Goal: Task Accomplishment & Management: Use online tool/utility

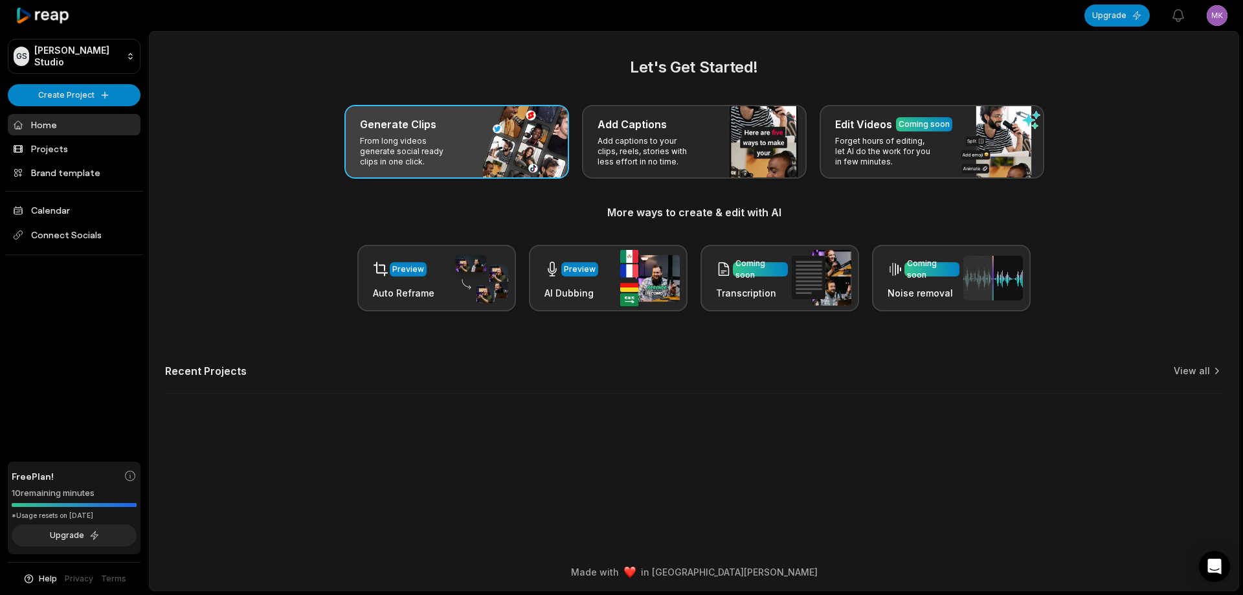
click at [450, 164] on p "From long videos generate social ready clips in one click." at bounding box center [410, 151] width 100 height 31
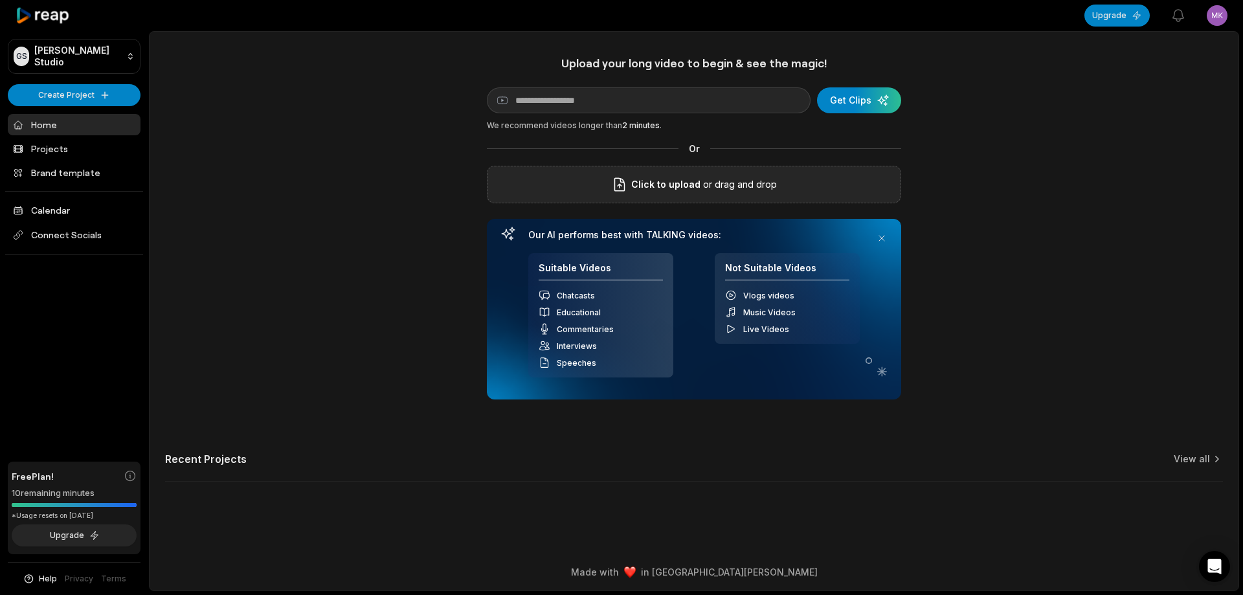
click at [715, 190] on p "or drag and drop" at bounding box center [739, 185] width 76 height 16
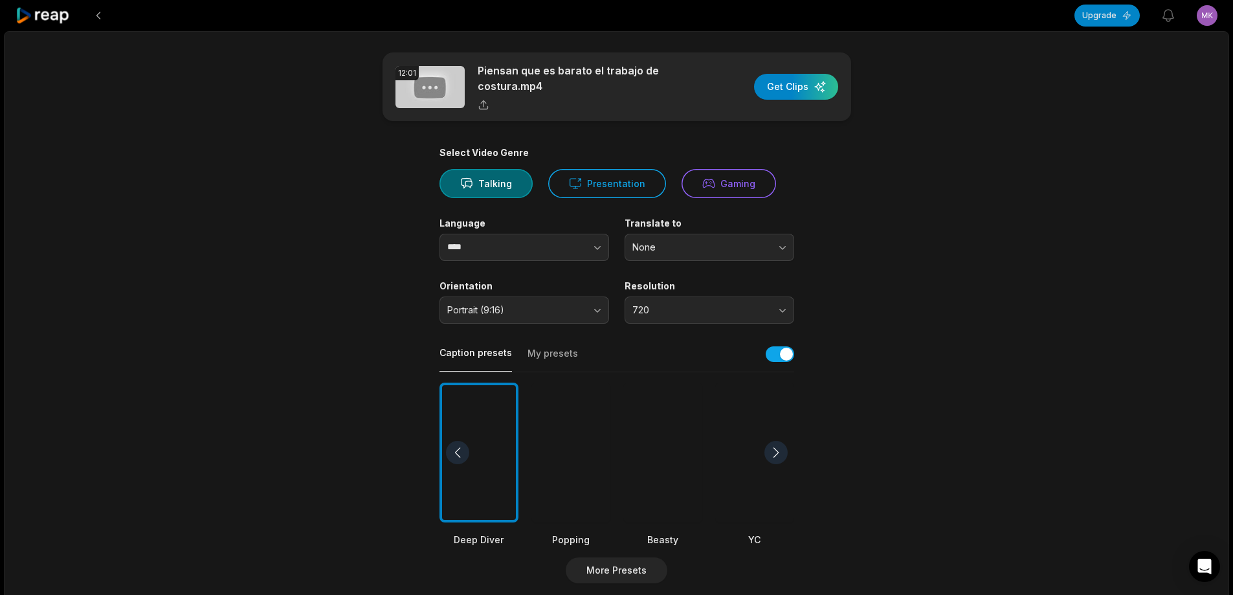
click at [683, 443] on div at bounding box center [662, 453] width 79 height 140
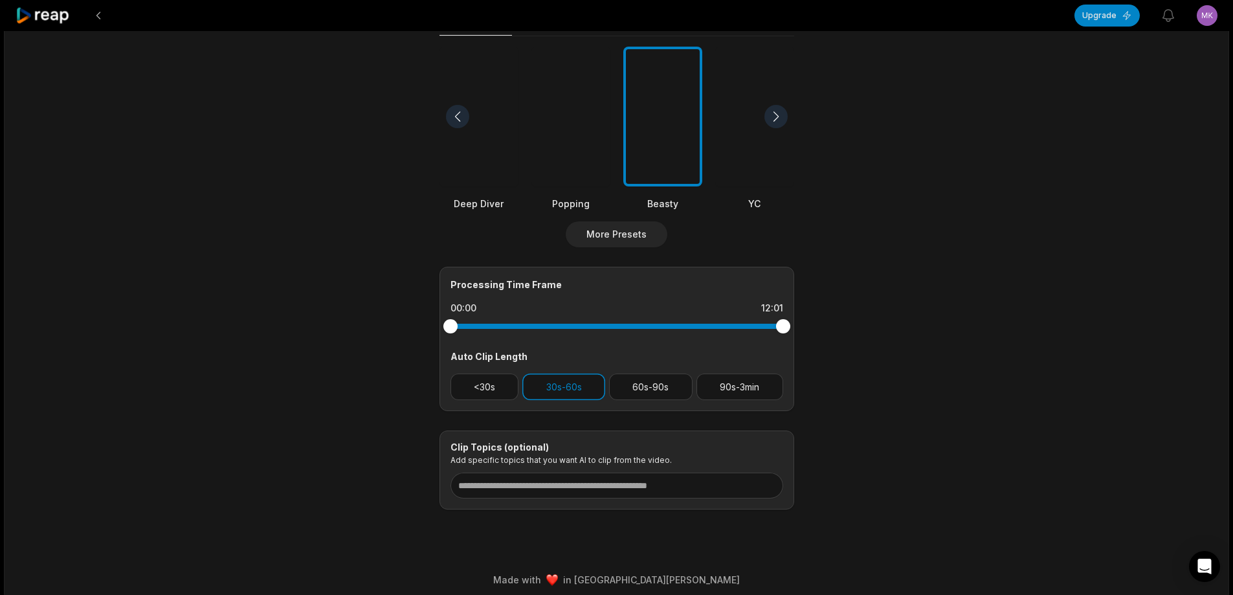
scroll to position [344, 0]
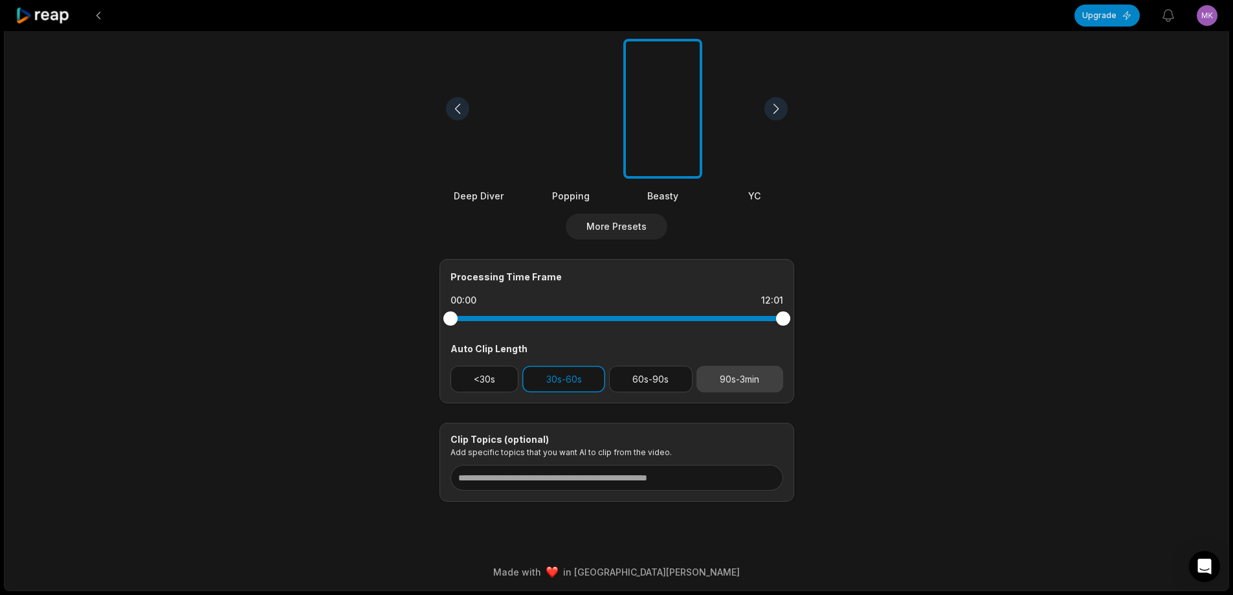
click at [745, 378] on button "90s-3min" at bounding box center [740, 379] width 87 height 27
click at [584, 382] on button "30s-60s" at bounding box center [563, 379] width 83 height 27
drag, startPoint x: 785, startPoint y: 320, endPoint x: 727, endPoint y: 322, distance: 57.7
click at [727, 322] on div at bounding box center [727, 318] width 14 height 14
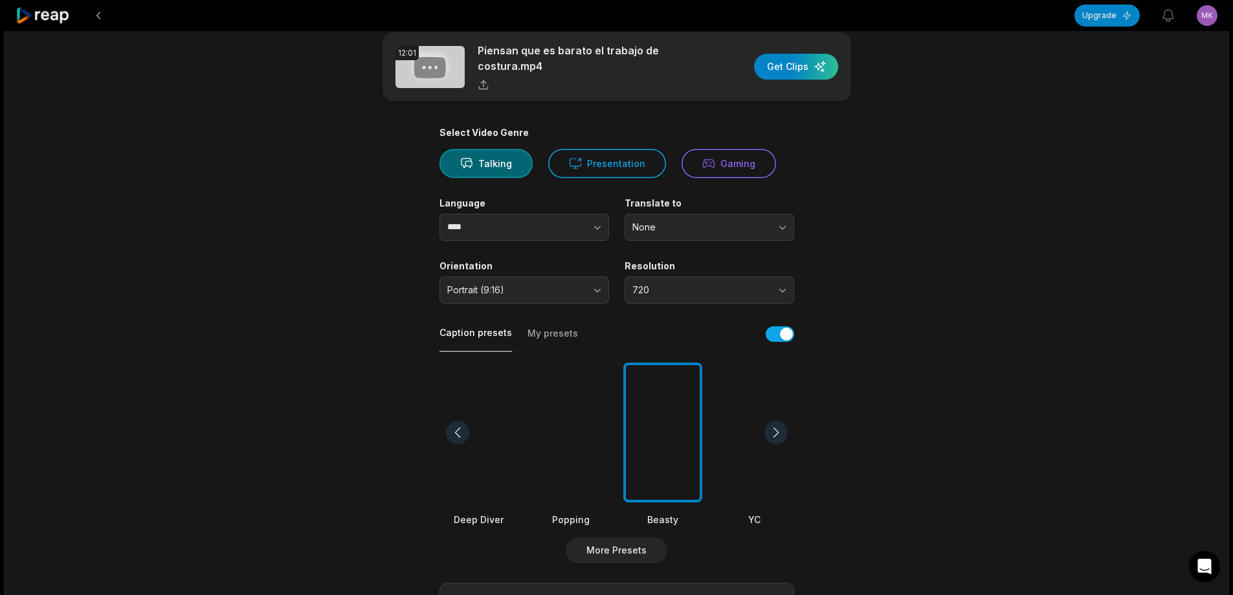
scroll to position [0, 0]
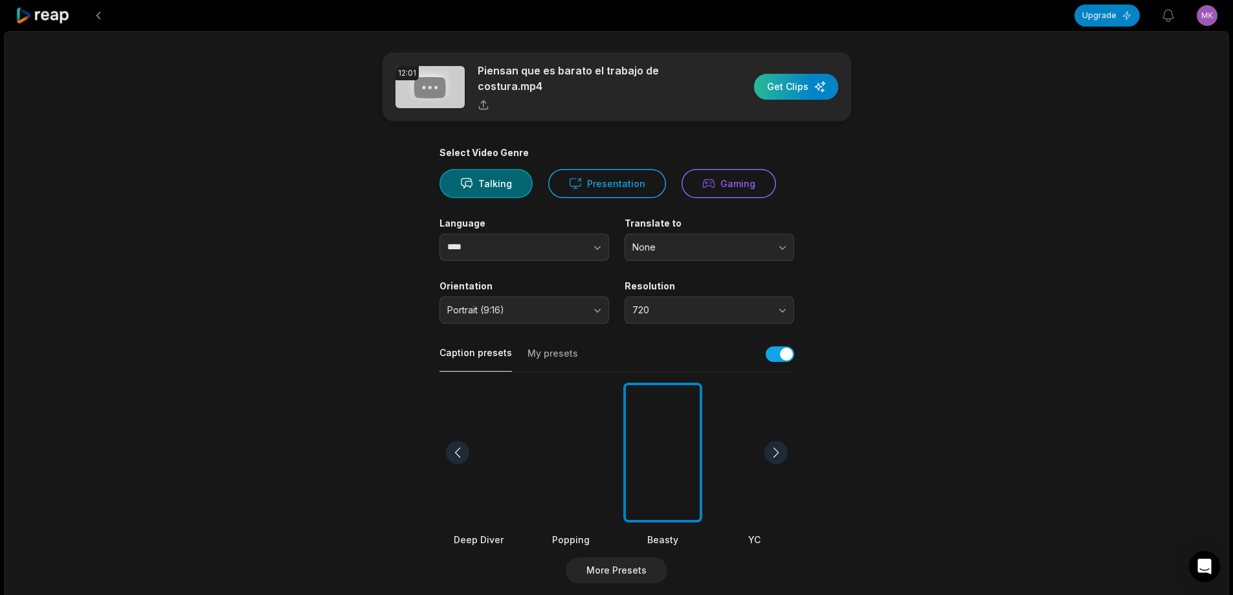
click at [804, 85] on div "button" at bounding box center [796, 87] width 84 height 26
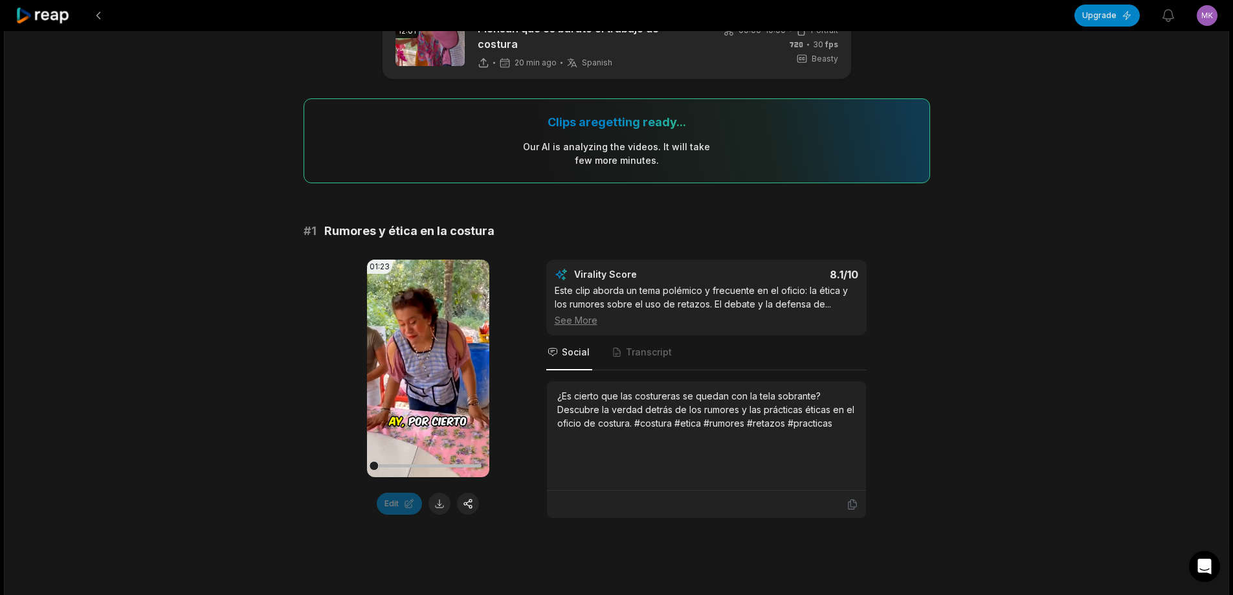
scroll to position [65, 0]
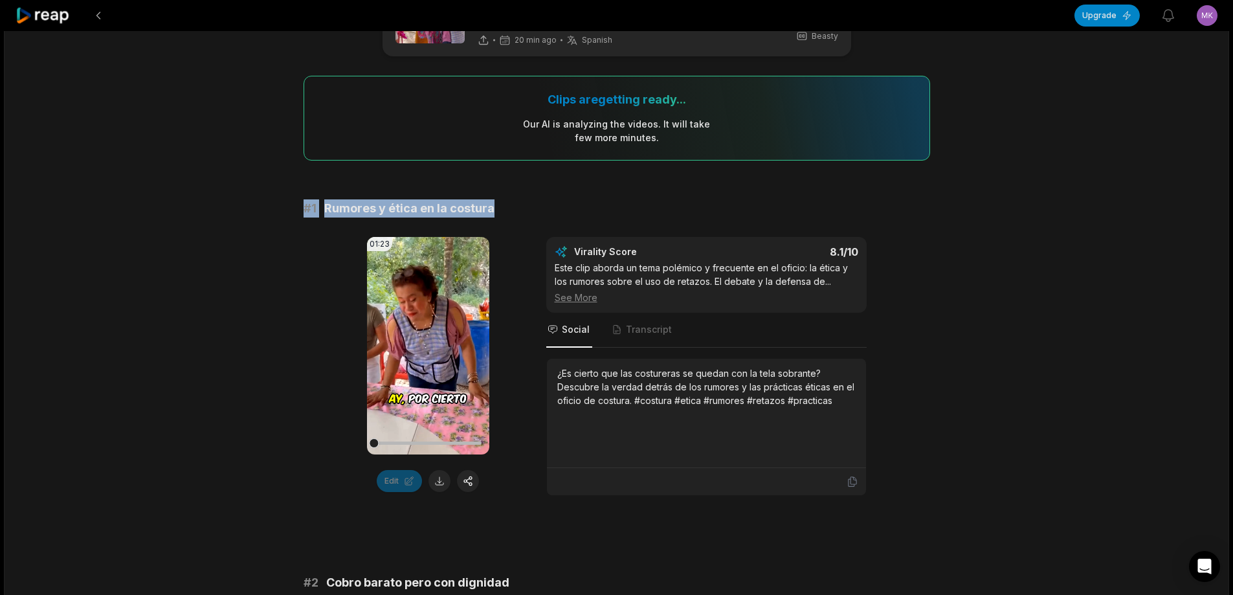
drag, startPoint x: 306, startPoint y: 201, endPoint x: 500, endPoint y: 202, distance: 194.9
copy div "# 1 Rumores y ética en la costura"
click at [435, 480] on button at bounding box center [440, 481] width 22 height 22
